Goal: Task Accomplishment & Management: Complete application form

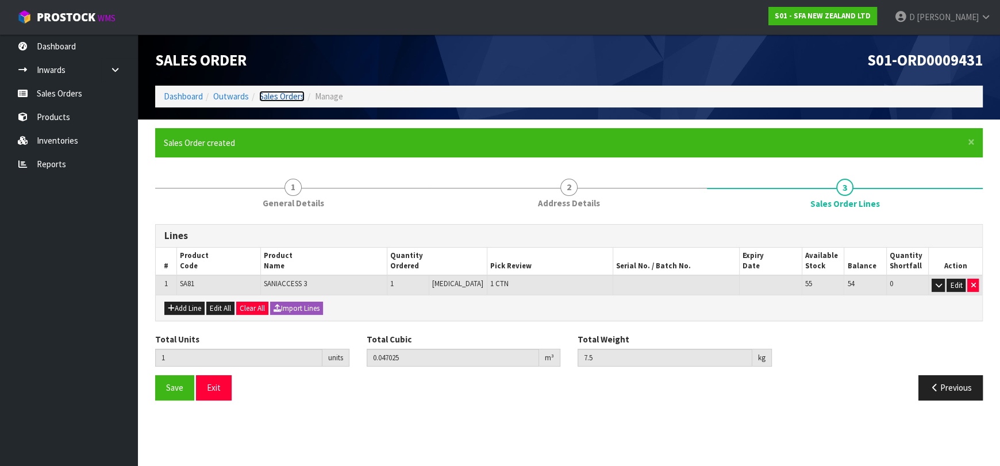
click at [289, 91] on link "Sales Orders" at bounding box center [281, 96] width 45 height 11
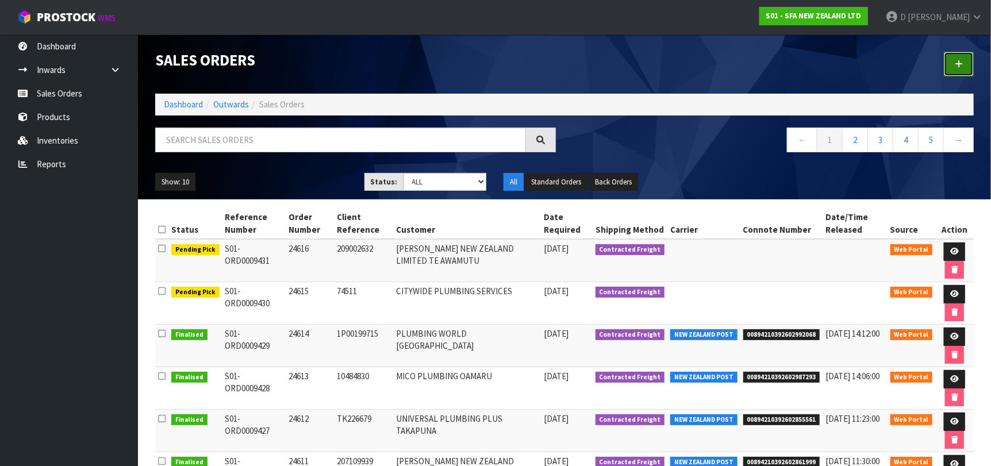
click at [969, 63] on link at bounding box center [959, 64] width 30 height 25
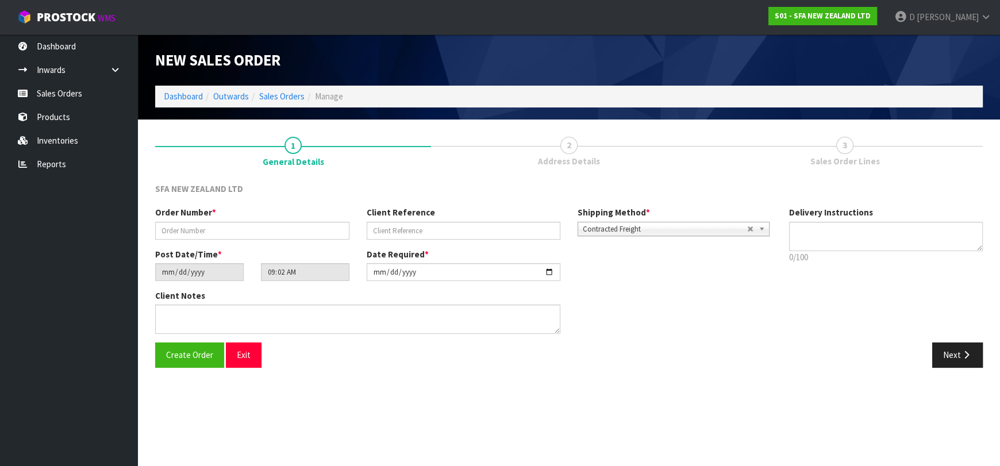
drag, startPoint x: 262, startPoint y: 217, endPoint x: 267, endPoint y: 229, distance: 12.9
click at [263, 217] on div "Order Number *" at bounding box center [253, 222] width 212 height 33
click at [267, 230] on input "text" at bounding box center [252, 231] width 194 height 18
type input "24617"
paste input "GDN240925"
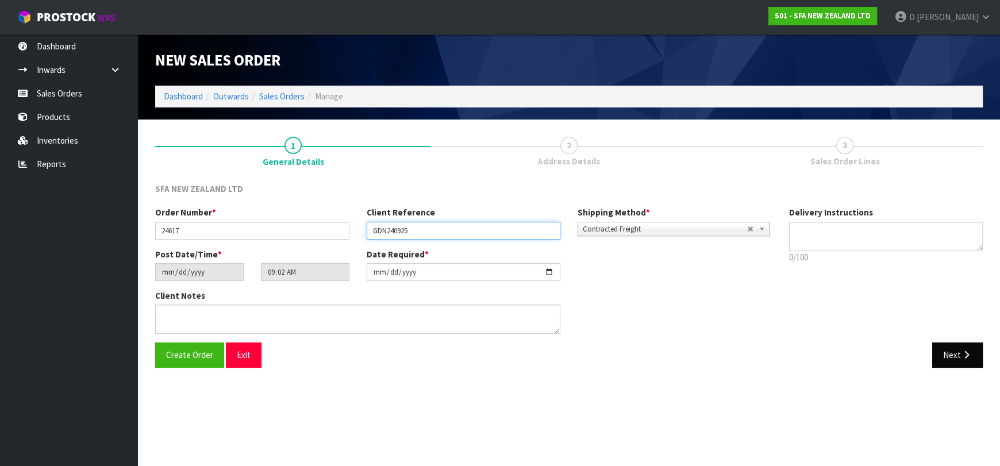
type input "GDN240925"
drag, startPoint x: 945, startPoint y: 356, endPoint x: 502, endPoint y: 253, distance: 454.5
click at [945, 355] on button "Next" at bounding box center [957, 355] width 51 height 25
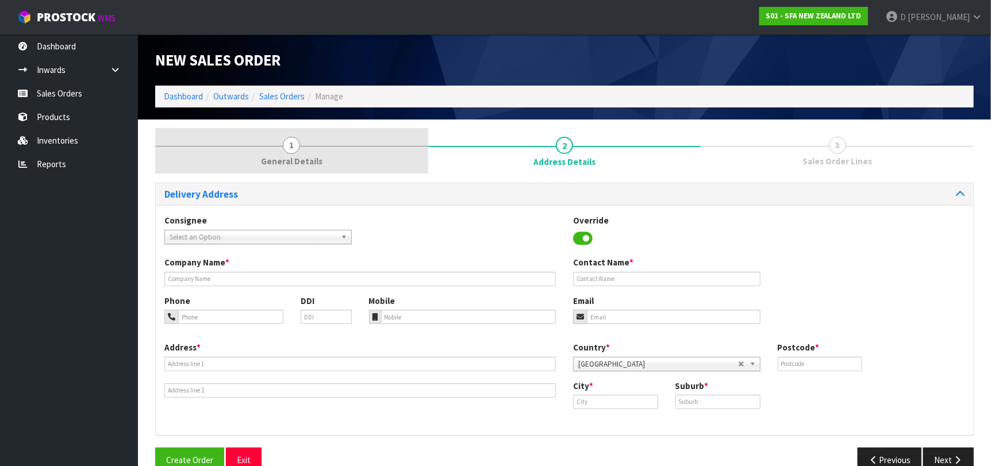
drag, startPoint x: 323, startPoint y: 150, endPoint x: 408, endPoint y: 166, distance: 87.2
click at [324, 149] on link "1 General Details" at bounding box center [291, 150] width 273 height 45
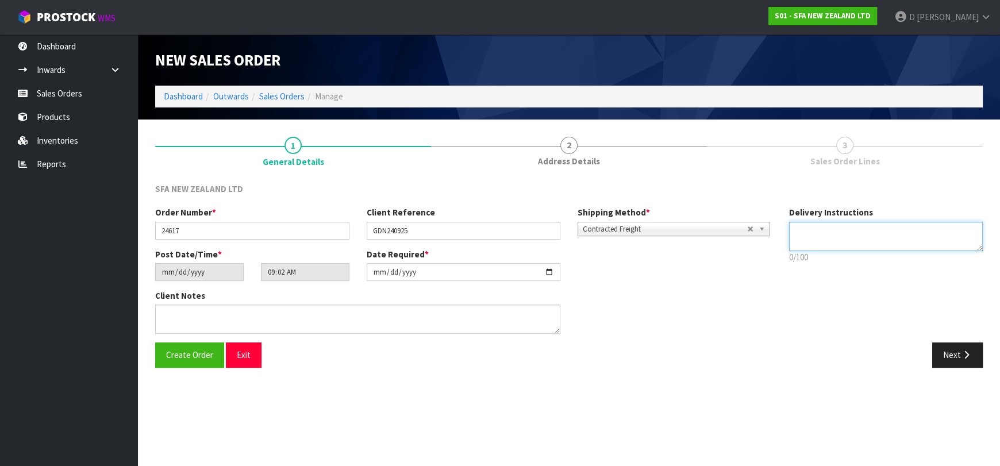
click at [814, 243] on textarea at bounding box center [886, 236] width 194 height 29
type textarea "ATTN: [PERSON_NAME]"
click at [962, 344] on button "Next" at bounding box center [957, 355] width 51 height 25
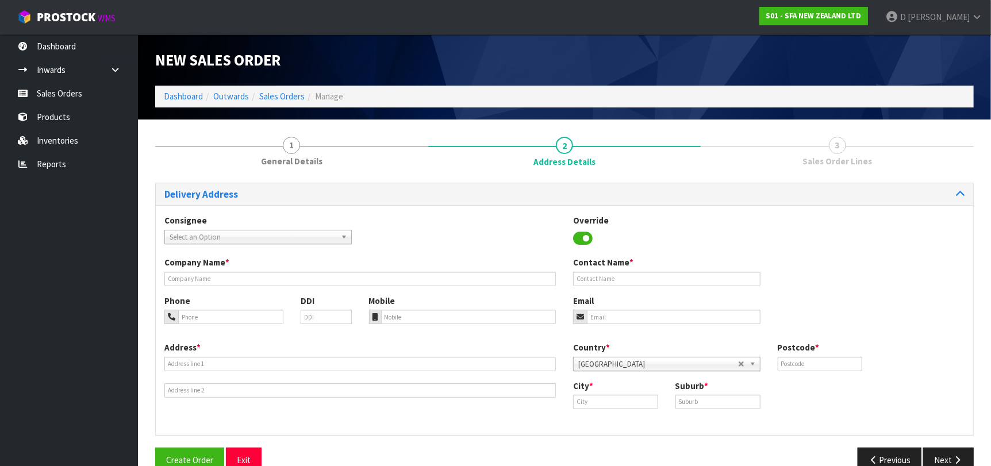
drag, startPoint x: 264, startPoint y: 226, endPoint x: 264, endPoint y: 233, distance: 7.5
click at [264, 233] on div "Consignee 000001.BAY MECHANICS - BAY MECHANICS 000001A - BRAKE & TRANSMISSION N…" at bounding box center [258, 228] width 205 height 29
click at [264, 233] on span "Select an Option" at bounding box center [253, 238] width 167 height 14
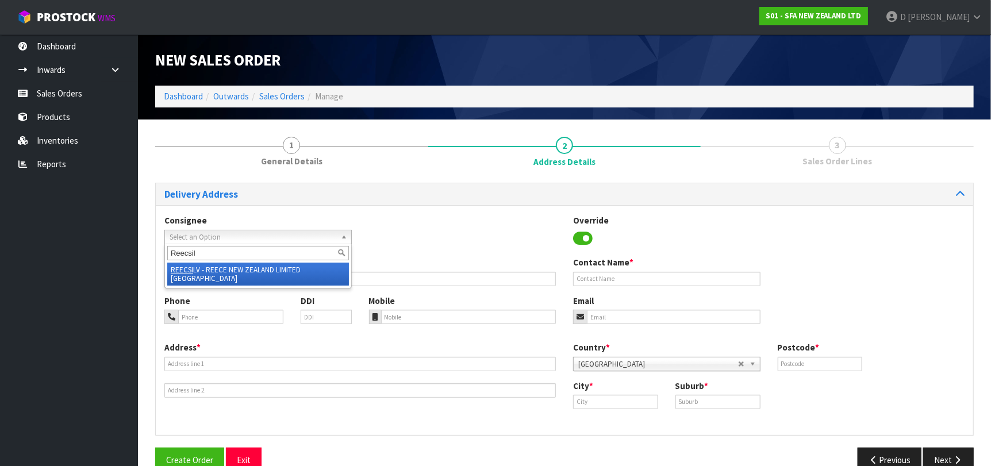
type input "Reecsilv"
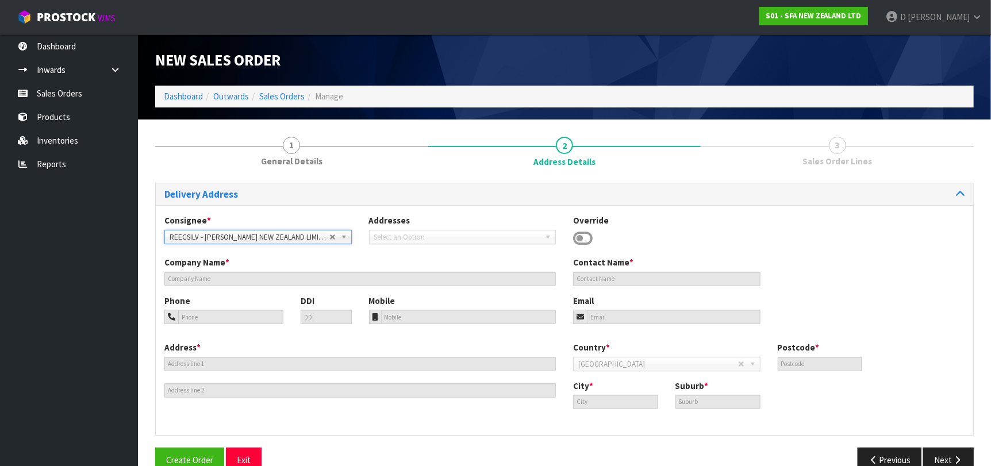
type input "[PERSON_NAME] NEW ZEALAND LIMITED [GEOGRAPHIC_DATA]"
type input "[STREET_ADDRESS]"
type input "0932"
type input "[GEOGRAPHIC_DATA]"
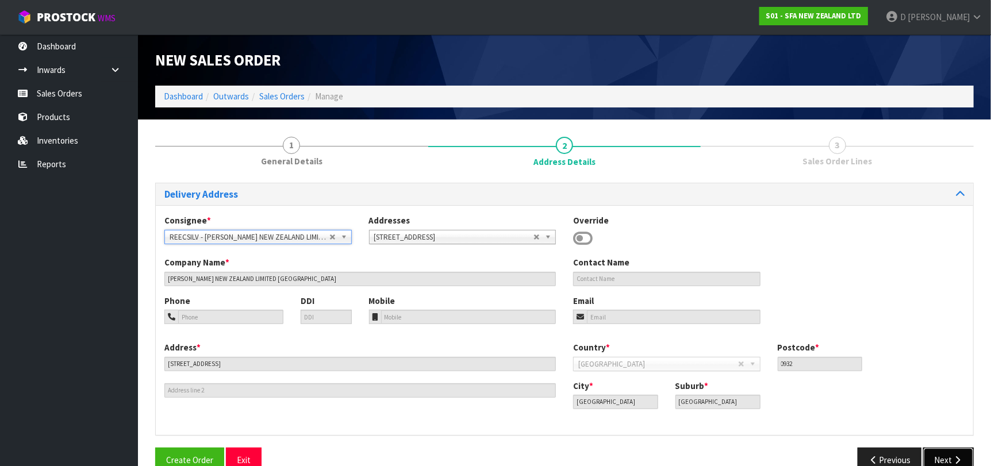
drag, startPoint x: 942, startPoint y: 454, endPoint x: 615, endPoint y: 364, distance: 339.3
click at [941, 454] on button "Next" at bounding box center [948, 460] width 51 height 25
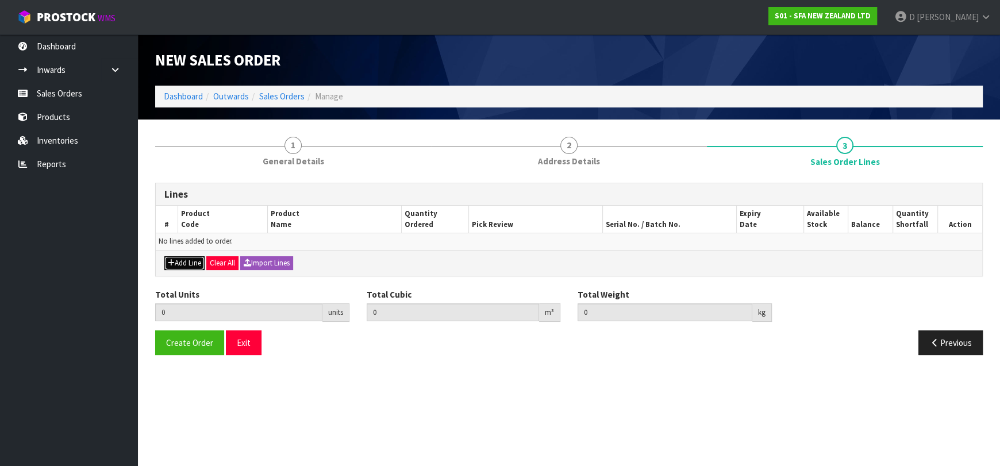
drag, startPoint x: 183, startPoint y: 262, endPoint x: 187, endPoint y: 256, distance: 7.5
click at [183, 263] on button "Add Line" at bounding box center [184, 263] width 40 height 14
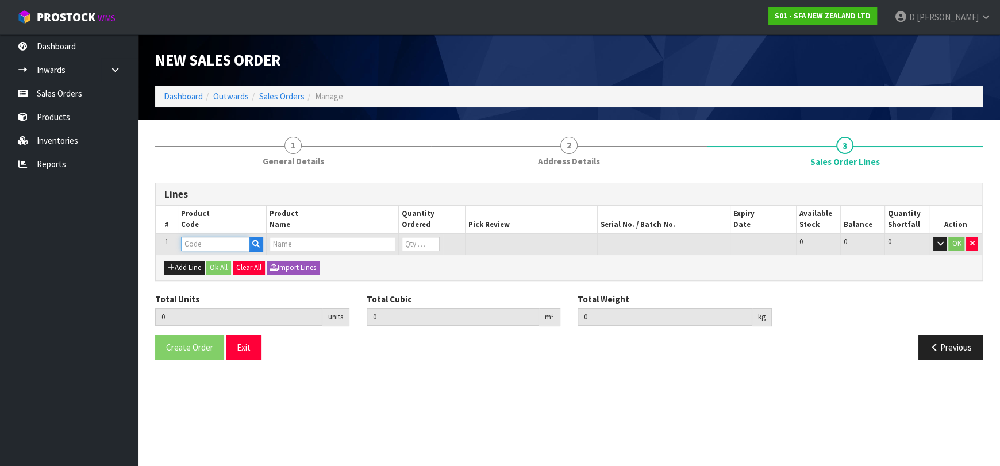
click at [193, 247] on input "text" at bounding box center [215, 244] width 68 height 14
type input "NB100300"
type input "0.000000"
type input "0.000"
type input "DISCHARGE HOSES WHITE"
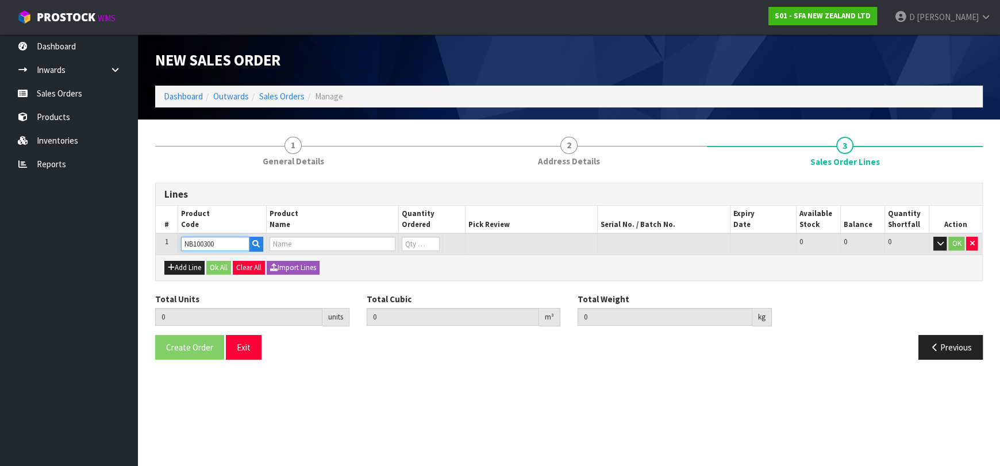
type input "0"
type input "NB100300"
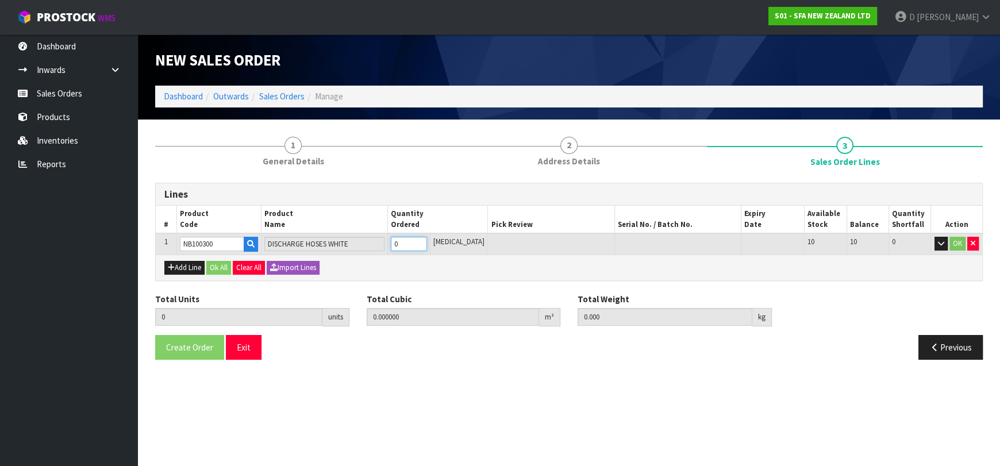
type input "1"
type input "0.000434"
type input "0.02"
type input "1"
click at [212, 262] on button "Ok All" at bounding box center [218, 268] width 25 height 14
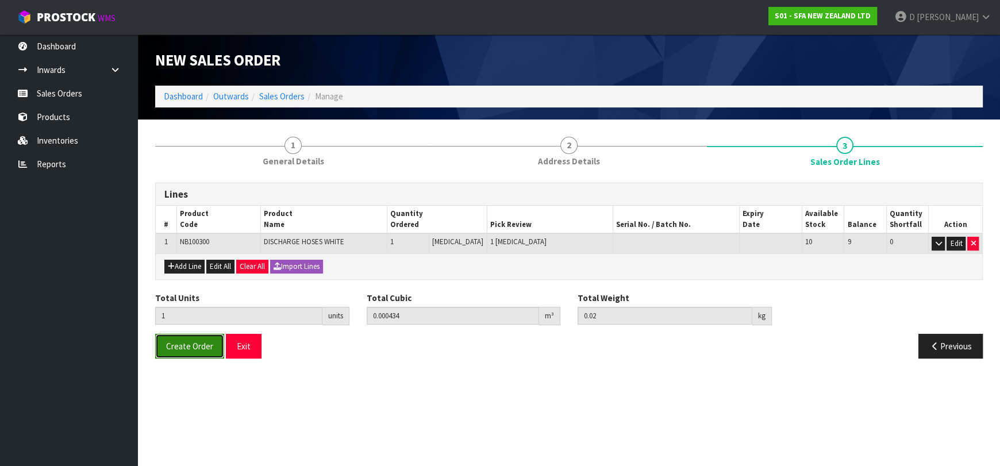
click at [199, 341] on span "Create Order" at bounding box center [189, 346] width 47 height 11
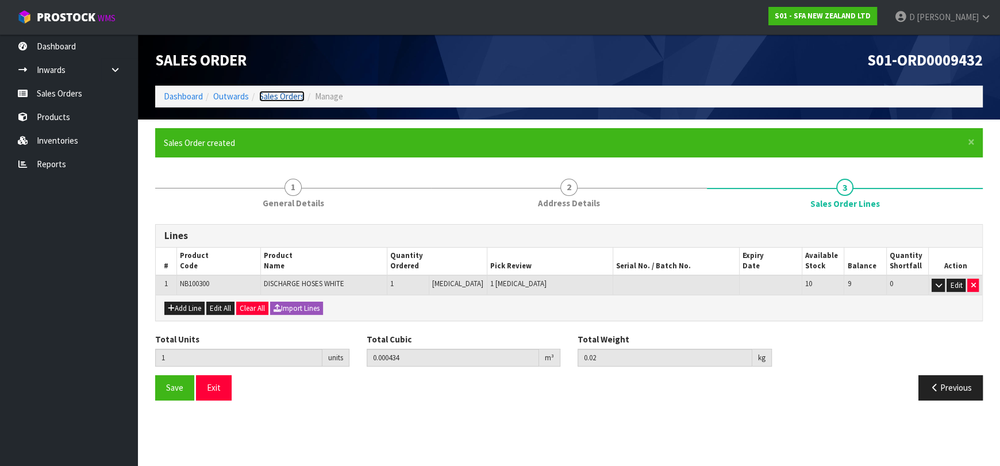
click at [287, 95] on link "Sales Orders" at bounding box center [281, 96] width 45 height 11
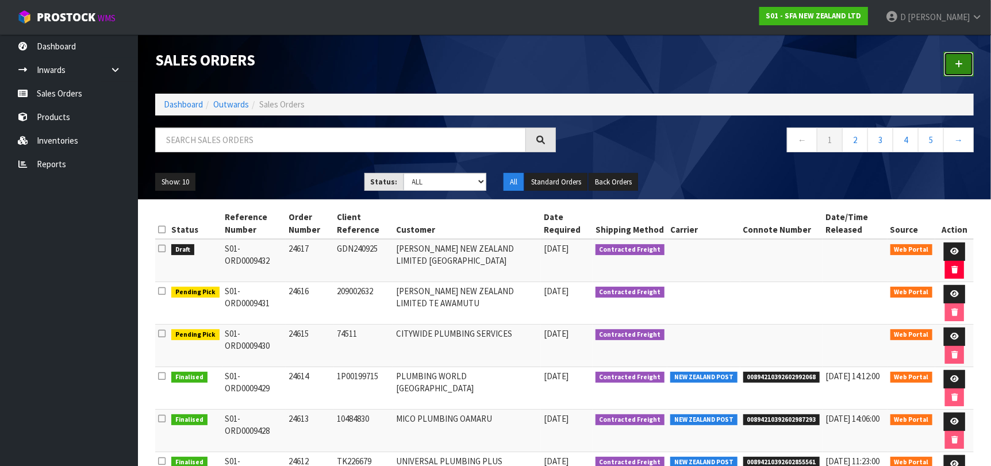
click at [954, 63] on link at bounding box center [959, 64] width 30 height 25
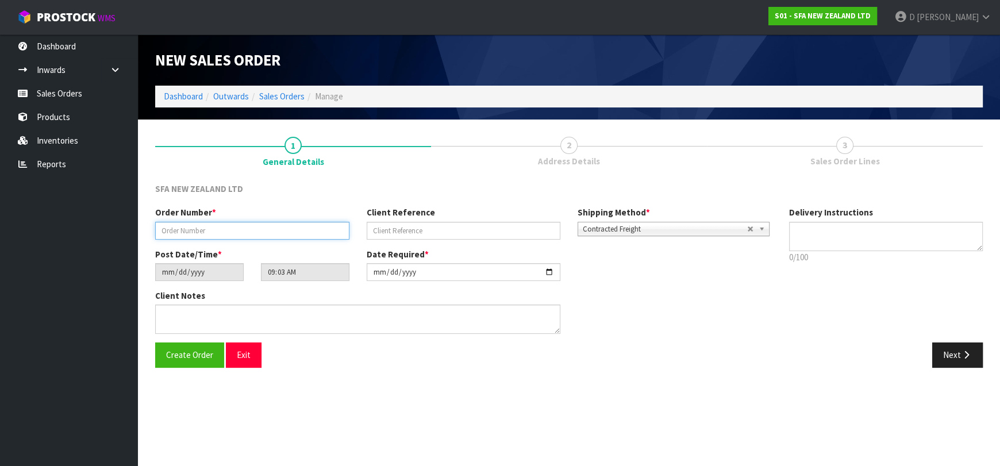
click at [225, 231] on input "text" at bounding box center [252, 231] width 194 height 18
type input "24618"
paste input "OB240925"
type input "OB240925"
drag, startPoint x: 953, startPoint y: 358, endPoint x: 542, endPoint y: 262, distance: 422.1
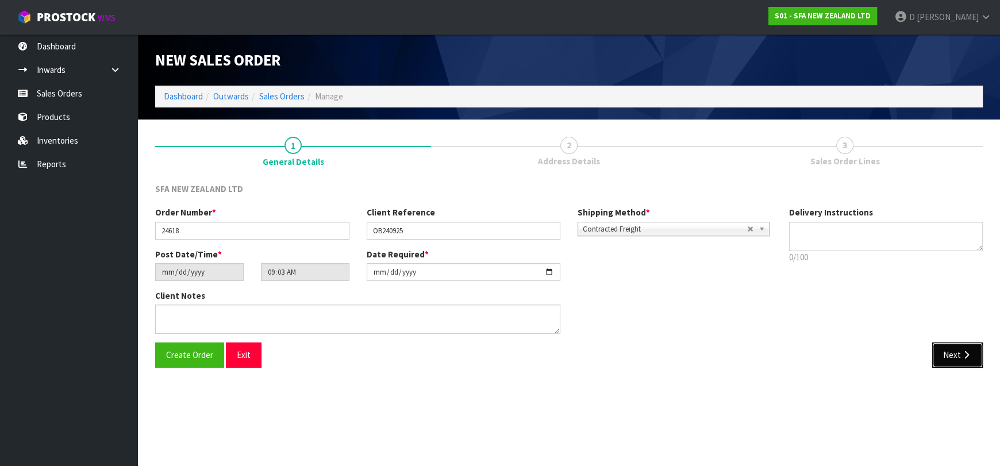
click at [950, 357] on button "Next" at bounding box center [957, 355] width 51 height 25
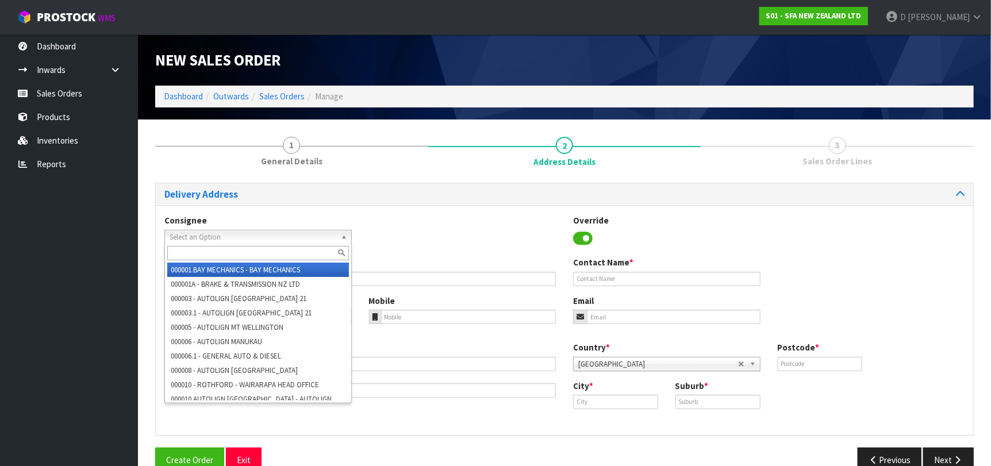
click at [282, 233] on span "Select an Option" at bounding box center [253, 238] width 167 height 14
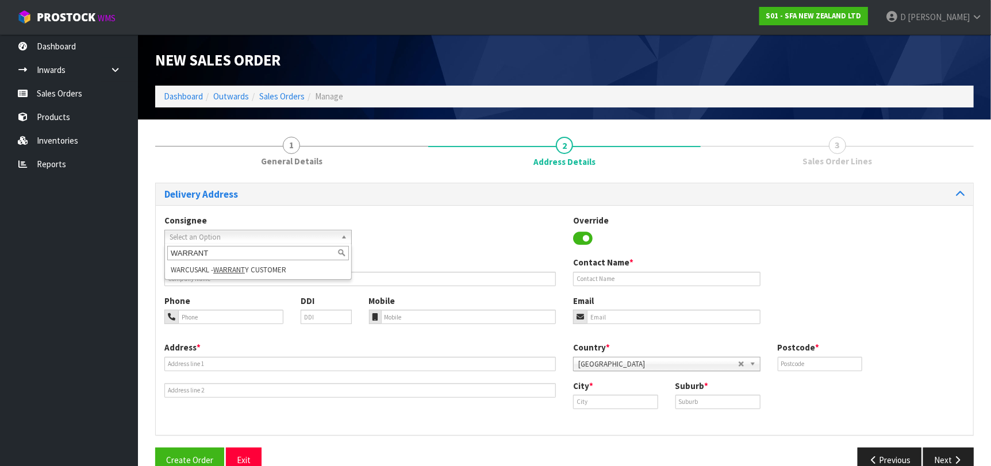
type input "WARRANT"
click at [375, 277] on input "text" at bounding box center [360, 279] width 392 height 14
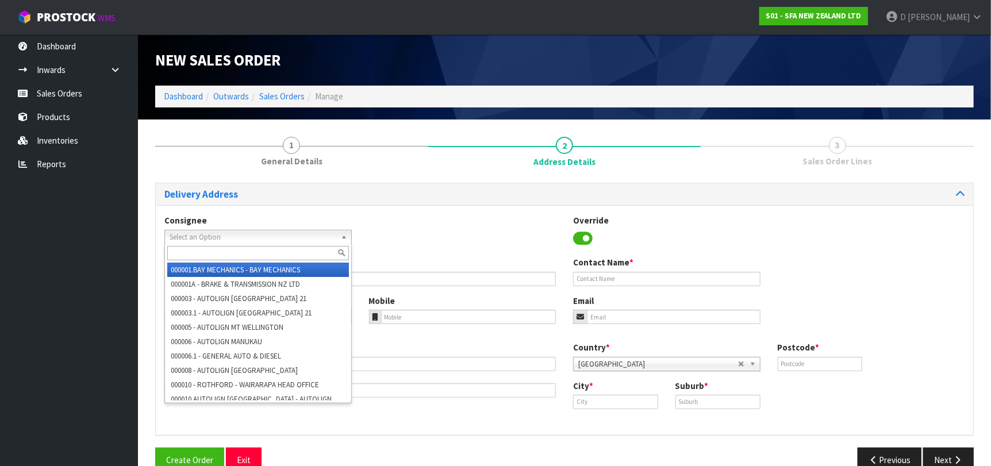
click at [295, 231] on span "Select an Option" at bounding box center [253, 238] width 167 height 14
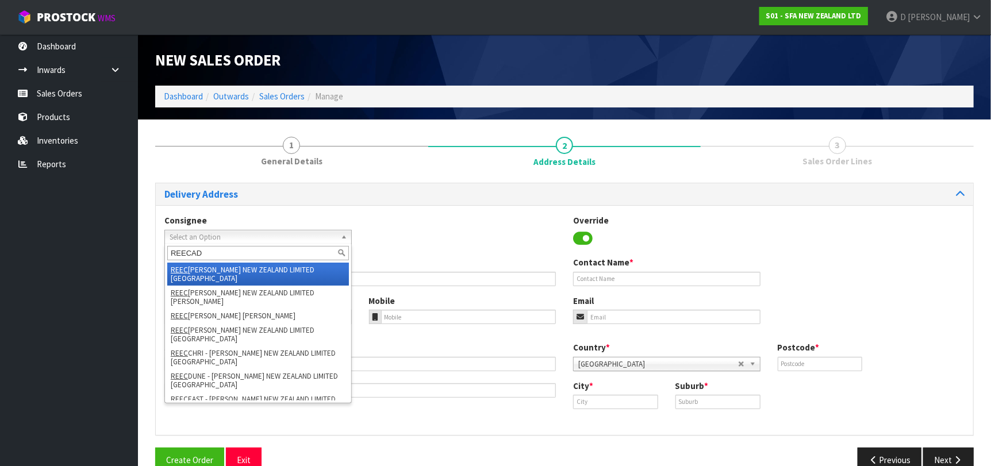
type input "REECADD"
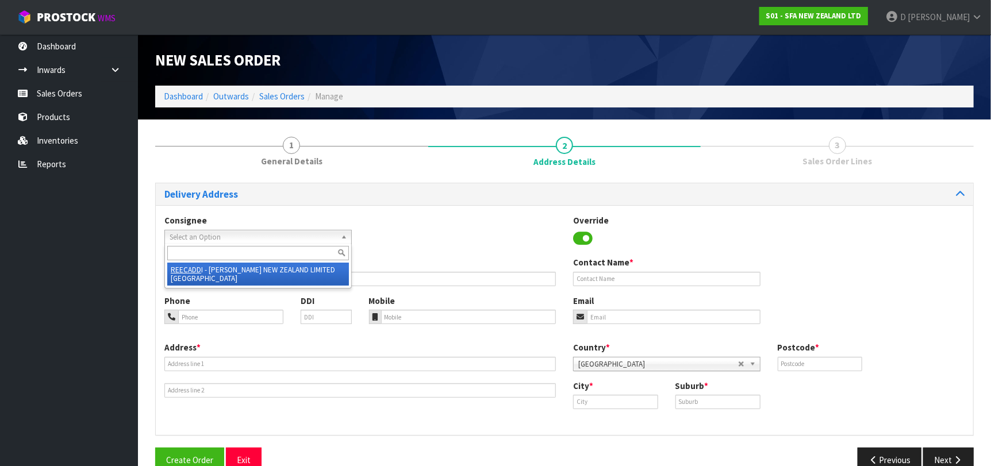
type input "[PERSON_NAME] NEW ZEALAND LIMITED [GEOGRAPHIC_DATA]"
type input "[STREET_ADDRESS][PERSON_NAME]"
type input "8011"
type input "[GEOGRAPHIC_DATA]"
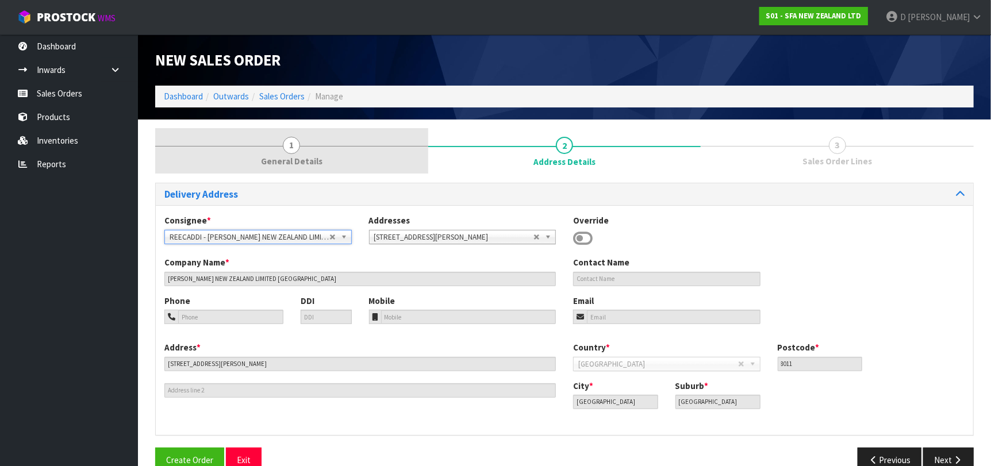
click at [278, 137] on link "1 General Details" at bounding box center [291, 150] width 273 height 45
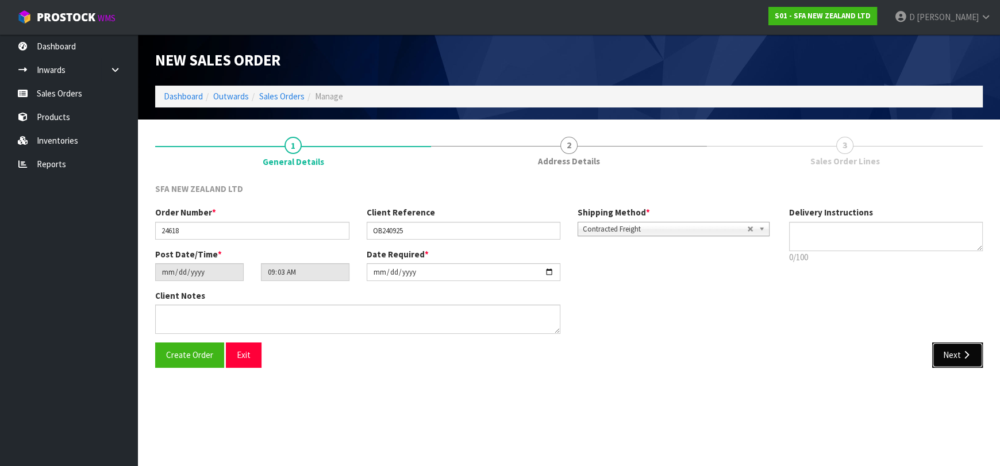
drag, startPoint x: 967, startPoint y: 359, endPoint x: 955, endPoint y: 351, distance: 14.2
click at [963, 355] on icon "button" at bounding box center [966, 355] width 11 height 9
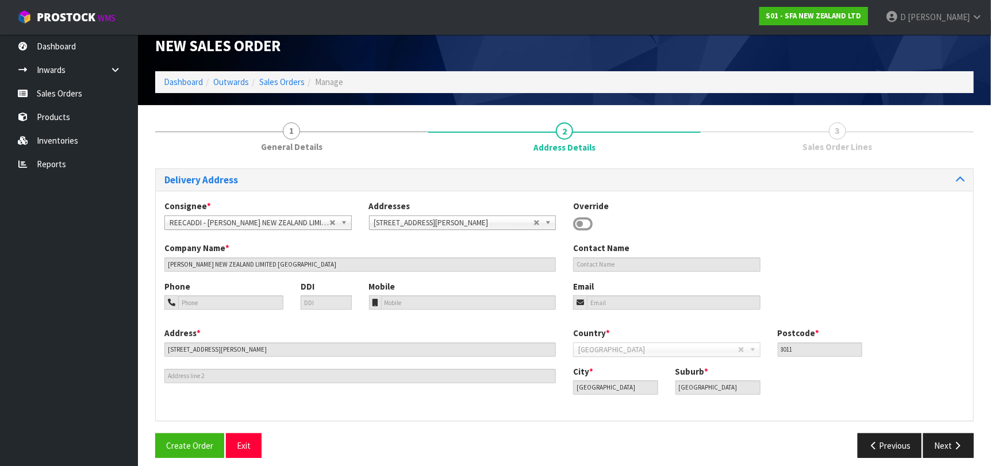
scroll to position [24, 0]
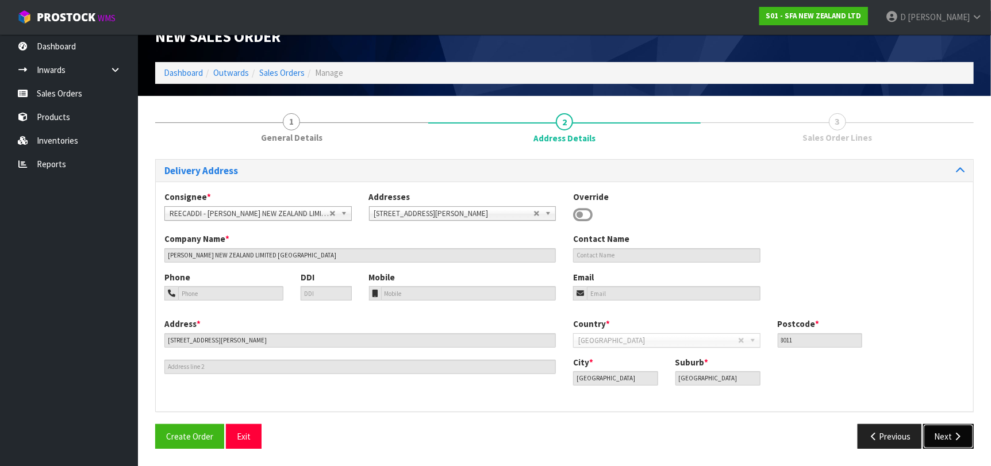
drag, startPoint x: 957, startPoint y: 439, endPoint x: 831, endPoint y: 398, distance: 132.9
click at [954, 437] on icon "button" at bounding box center [957, 436] width 11 height 9
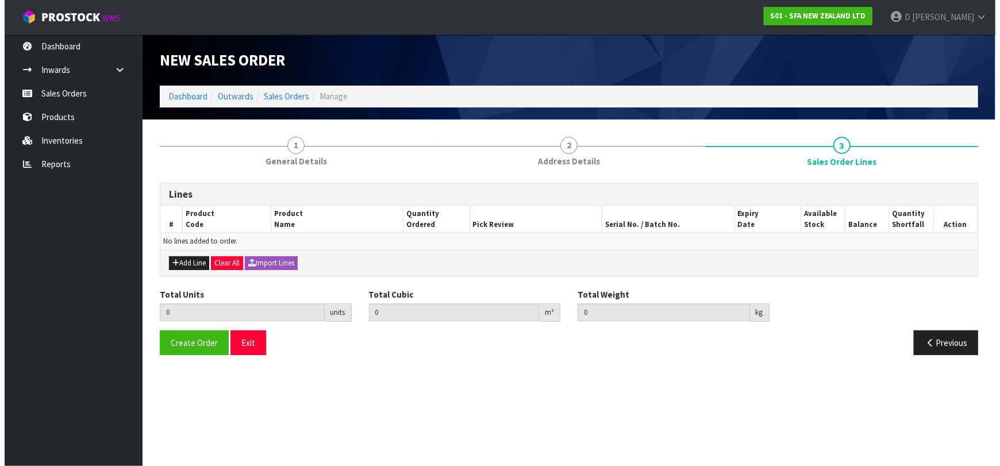
scroll to position [0, 0]
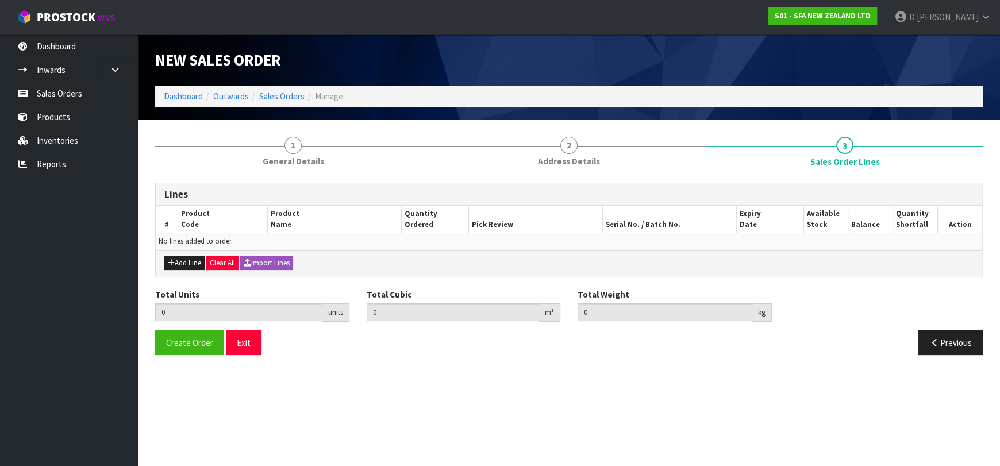
click at [195, 254] on div "Add Line Clear All Import Lines" at bounding box center [569, 263] width 827 height 26
drag, startPoint x: 198, startPoint y: 259, endPoint x: 204, endPoint y: 254, distance: 7.7
click at [198, 258] on button "Add Line" at bounding box center [184, 263] width 40 height 14
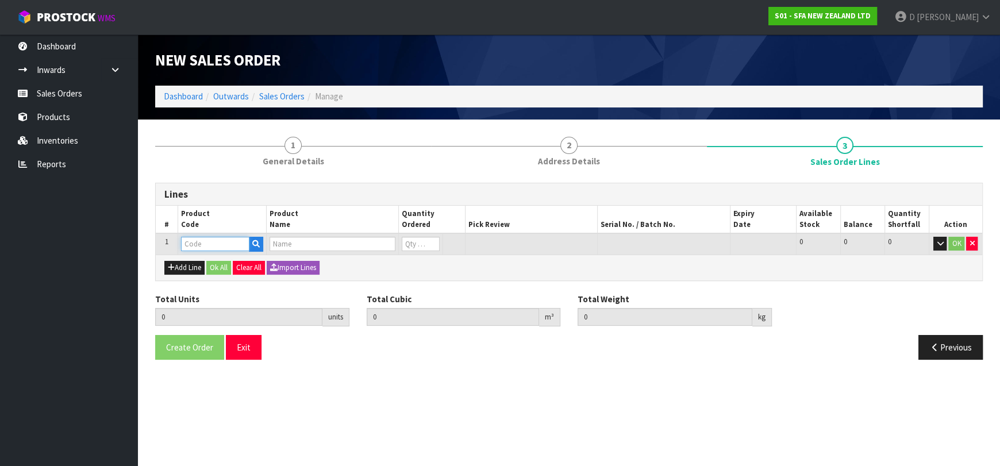
drag, startPoint x: 204, startPoint y: 254, endPoint x: 207, endPoint y: 248, distance: 6.7
click at [206, 248] on input "text" at bounding box center [215, 244] width 68 height 14
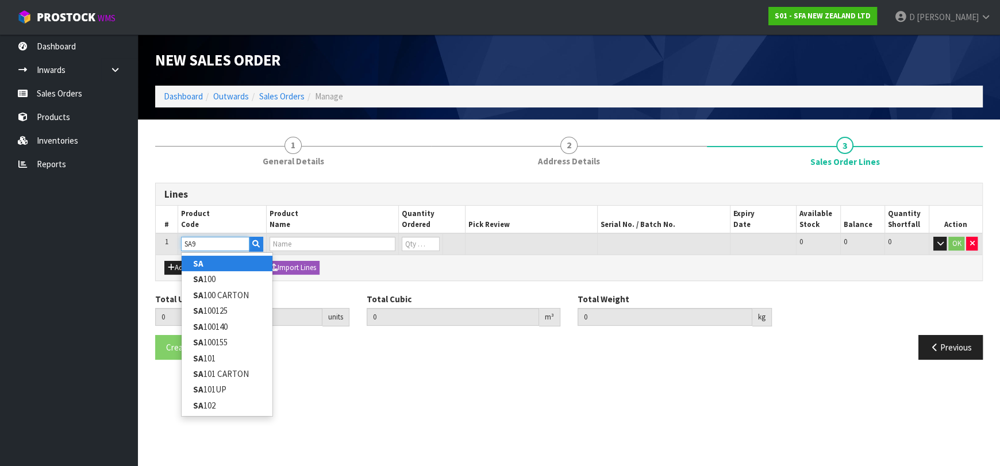
type input "SA95"
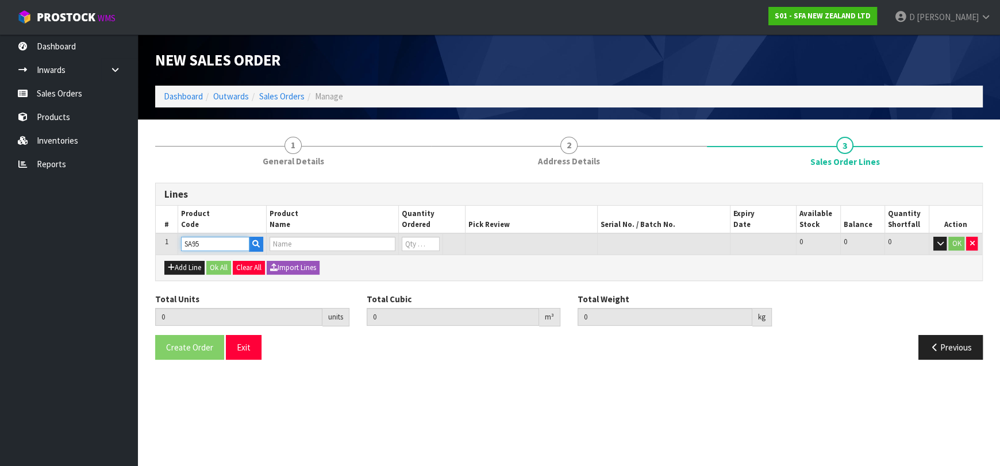
type input "0.000000"
type input "0.000"
type input "SANIVITE UP WASTE WATER PUMP"
type input "0"
type input "SA95"
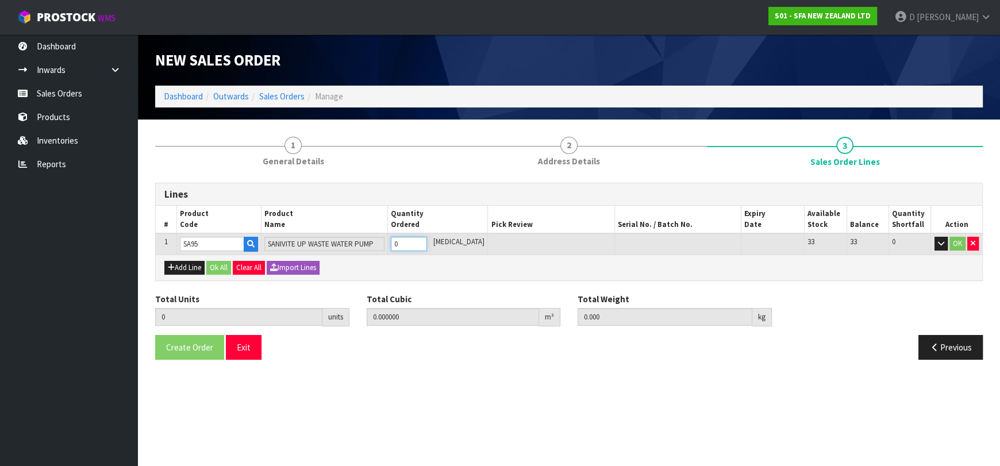
type input "1"
type input "0.031488"
type input "6.16"
type input "1"
click at [218, 266] on button "Ok All" at bounding box center [218, 268] width 25 height 14
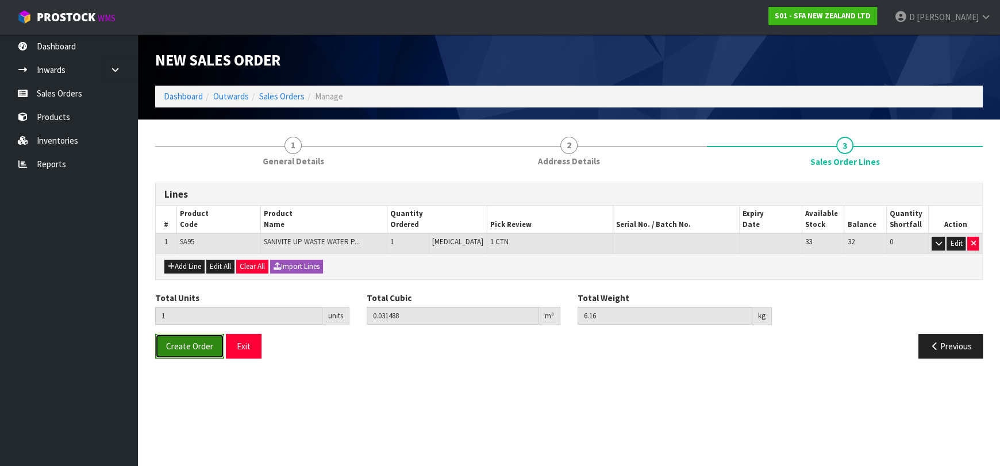
drag, startPoint x: 187, startPoint y: 346, endPoint x: 22, endPoint y: 324, distance: 165.9
click at [186, 346] on span "Create Order" at bounding box center [189, 346] width 47 height 11
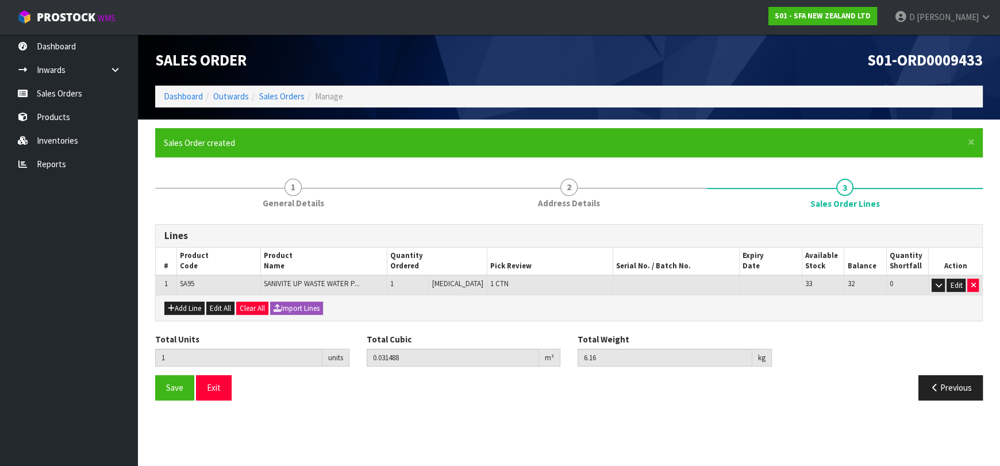
click at [84, 208] on ul "Dashboard Inwards Purchase Orders Receipts Sales Orders Products Inventories Re…" at bounding box center [69, 250] width 138 height 432
